Goal: Obtain resource: Download file/media

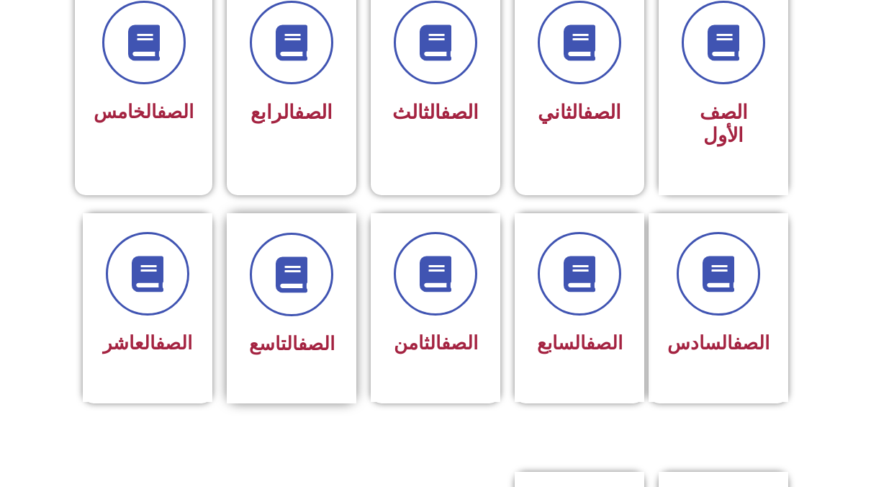
scroll to position [432, 0]
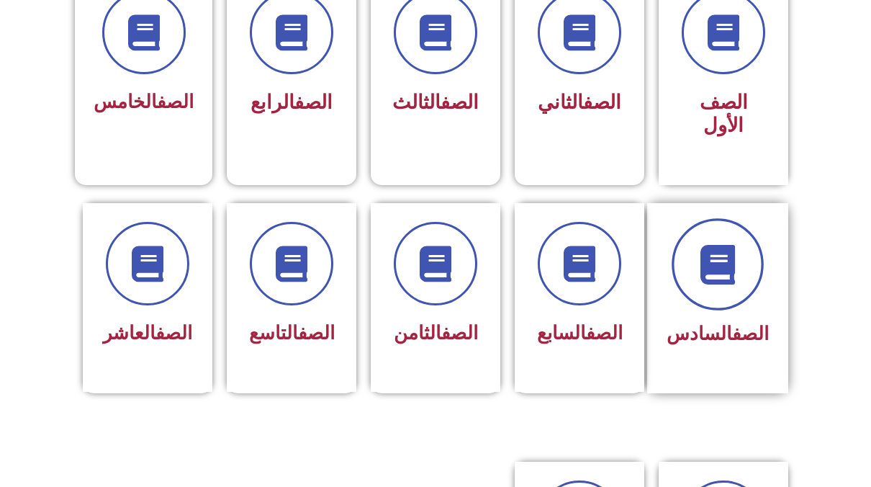
click at [700, 227] on span at bounding box center [718, 264] width 92 height 92
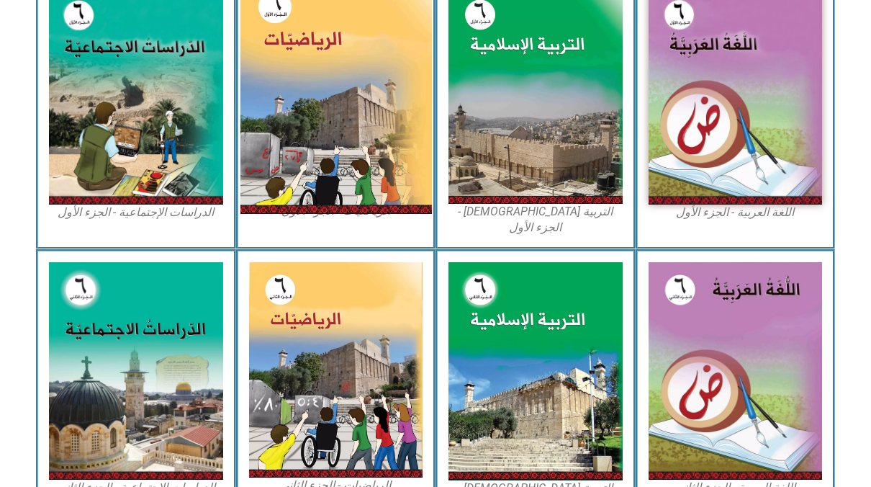
scroll to position [432, 0]
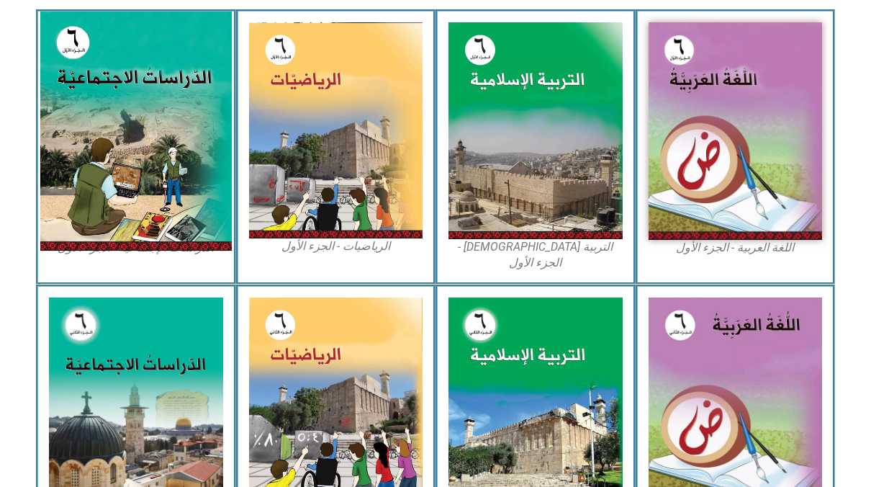
click at [184, 164] on img at bounding box center [135, 131] width 191 height 239
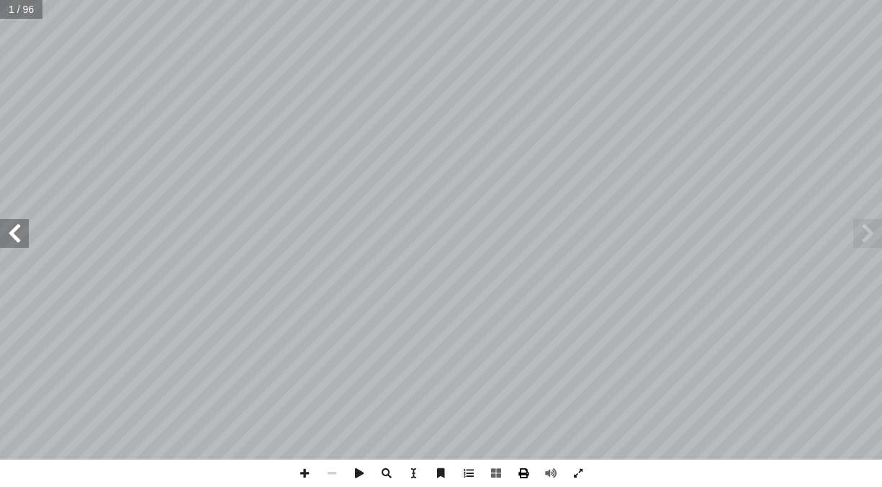
click at [521, 466] on span at bounding box center [523, 472] width 27 height 27
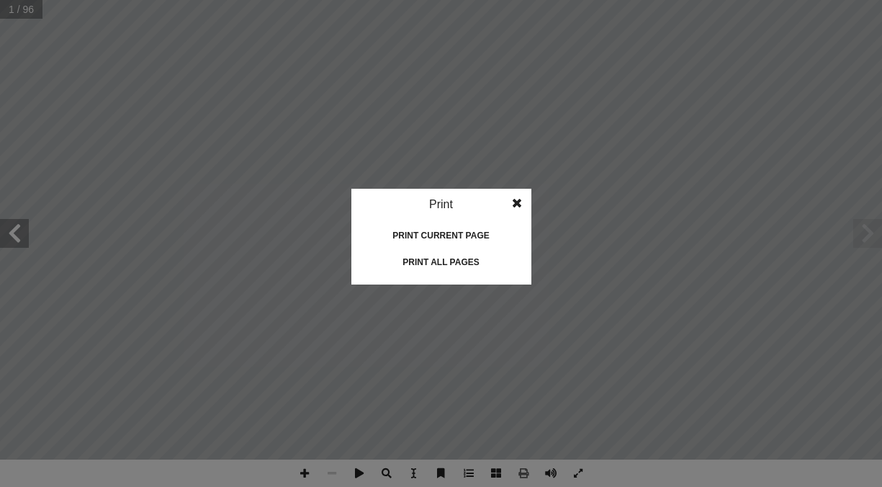
click at [464, 259] on div "Print all pages" at bounding box center [441, 262] width 144 height 23
